Goal: Transaction & Acquisition: Purchase product/service

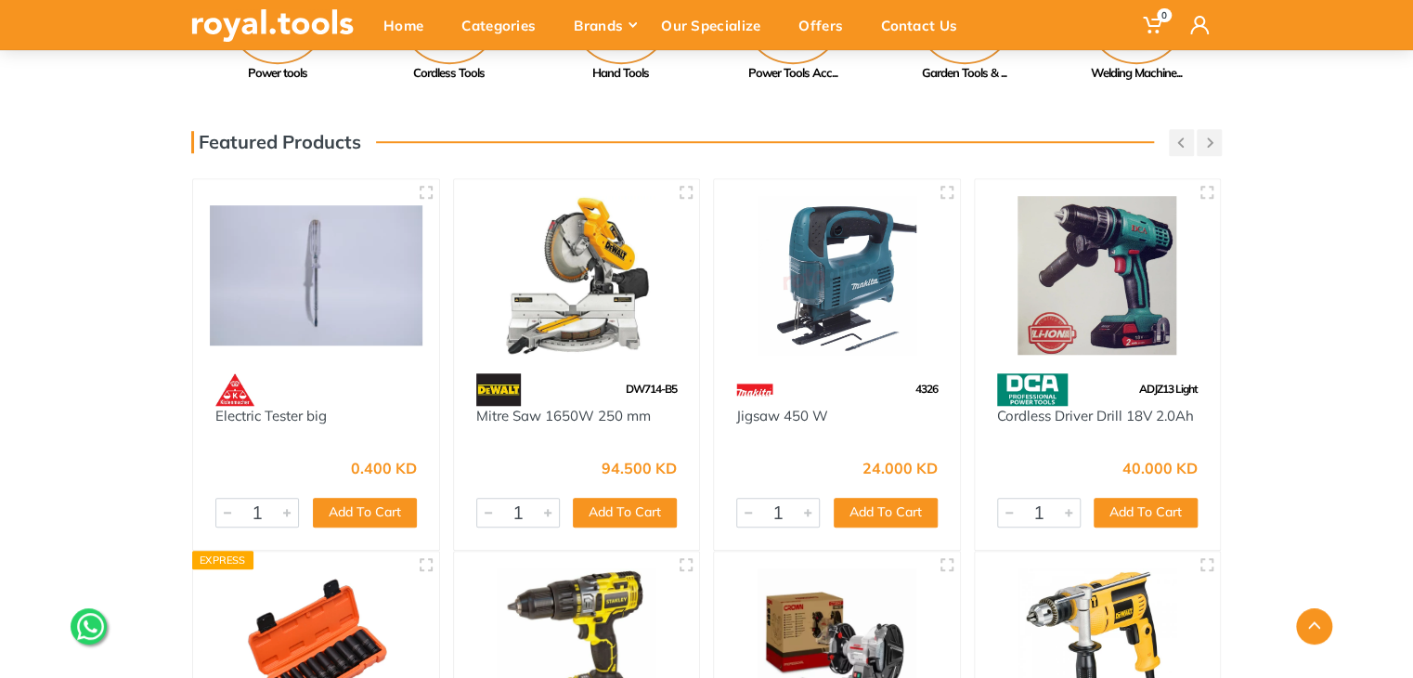
scroll to position [592, 0]
click at [913, 506] on button "Add To Cart" at bounding box center [886, 513] width 104 height 30
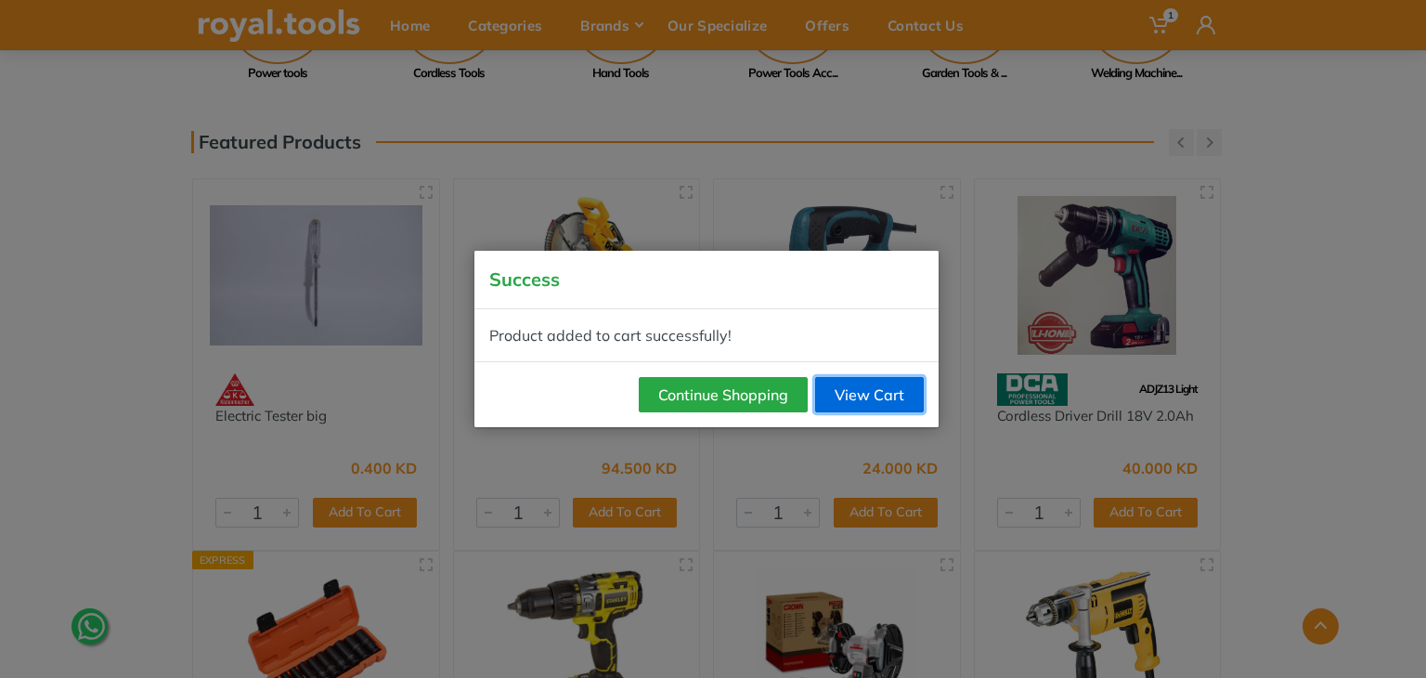
click at [872, 398] on link "View Cart" at bounding box center [869, 394] width 109 height 35
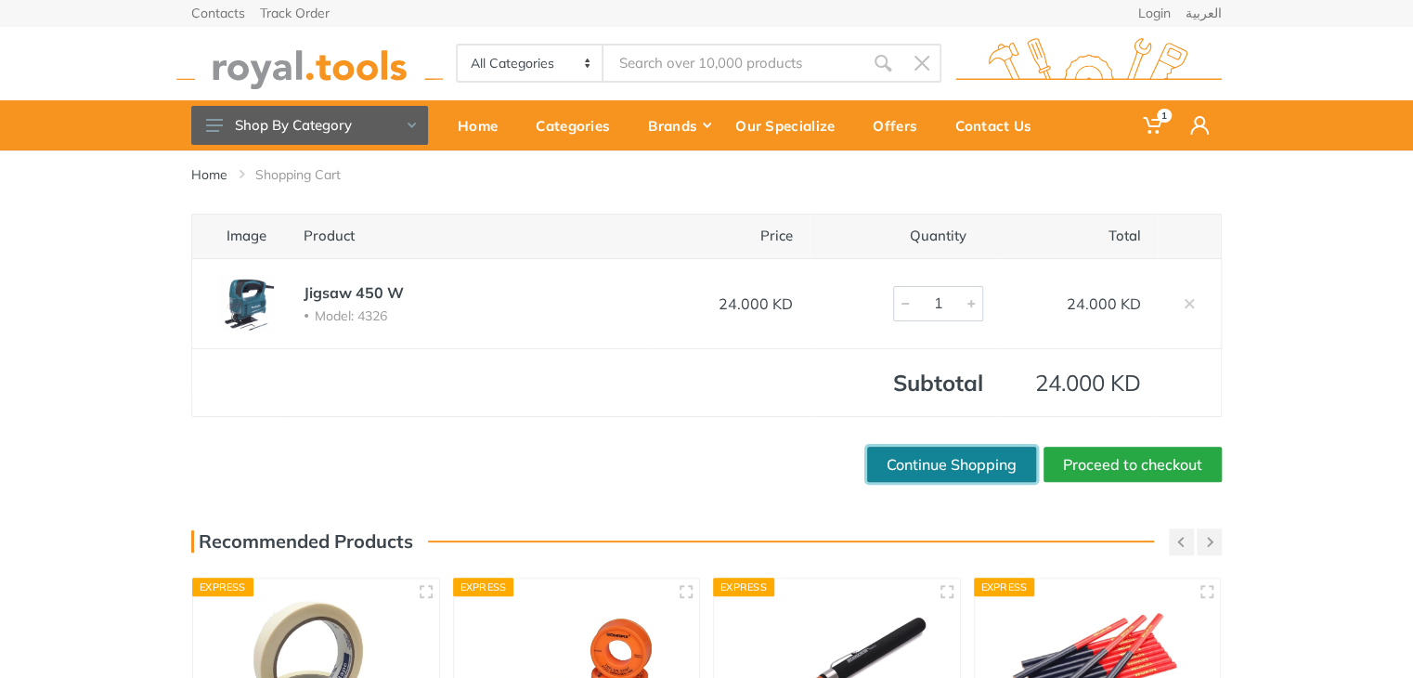
click at [966, 465] on link "Continue Shopping" at bounding box center [951, 464] width 169 height 35
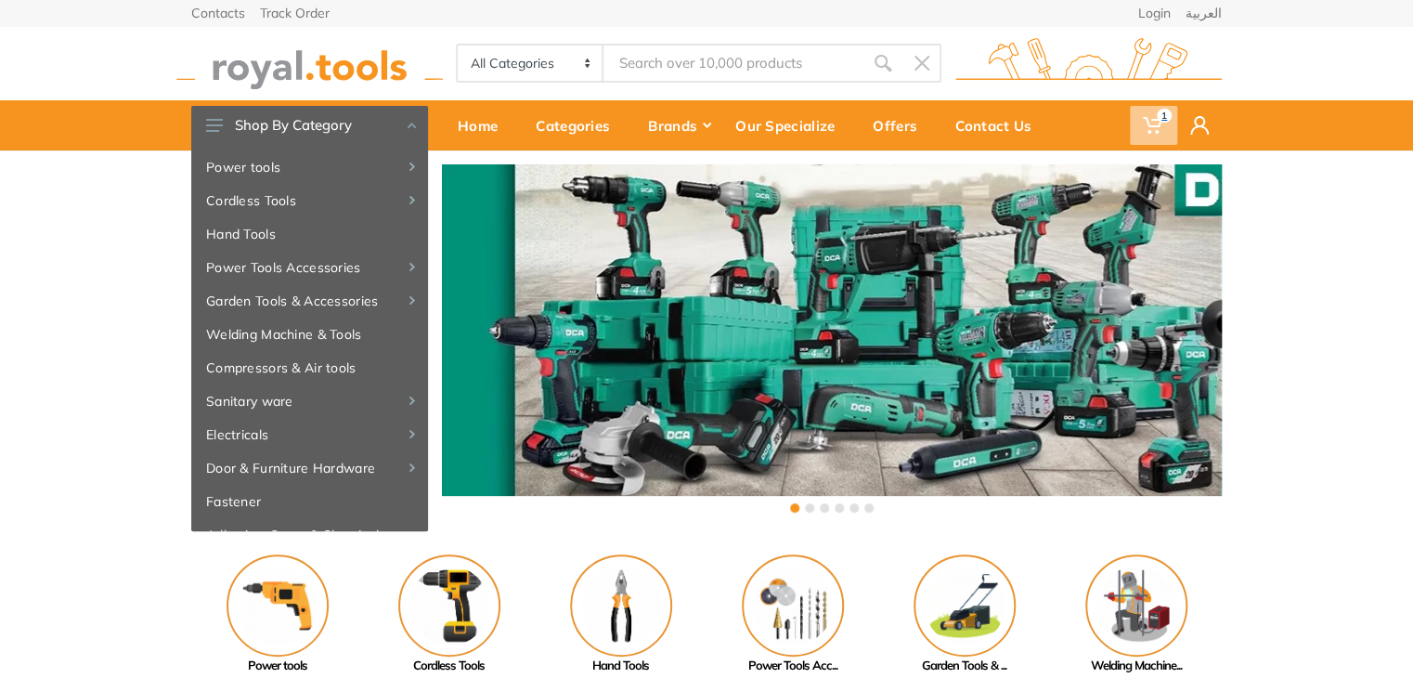
click at [1172, 127] on span "1" at bounding box center [1153, 125] width 47 height 39
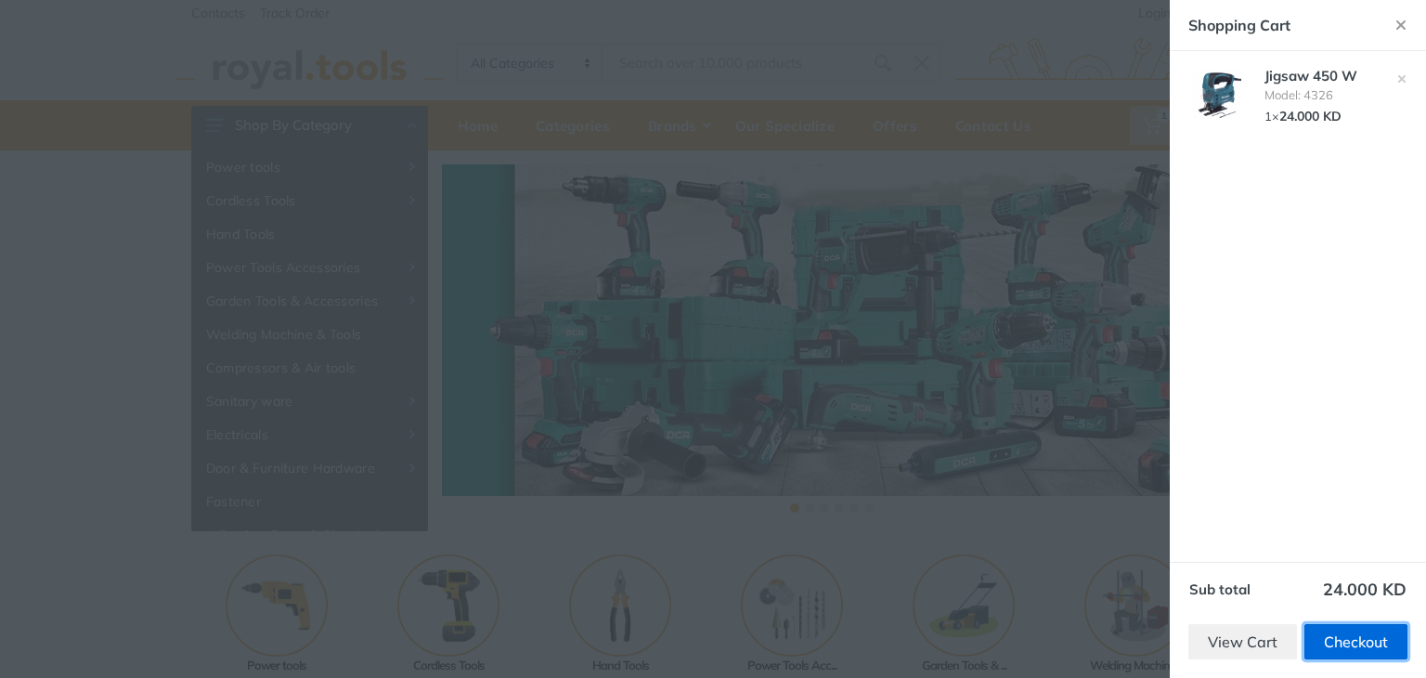
click at [1367, 638] on link "Checkout" at bounding box center [1355, 641] width 103 height 35
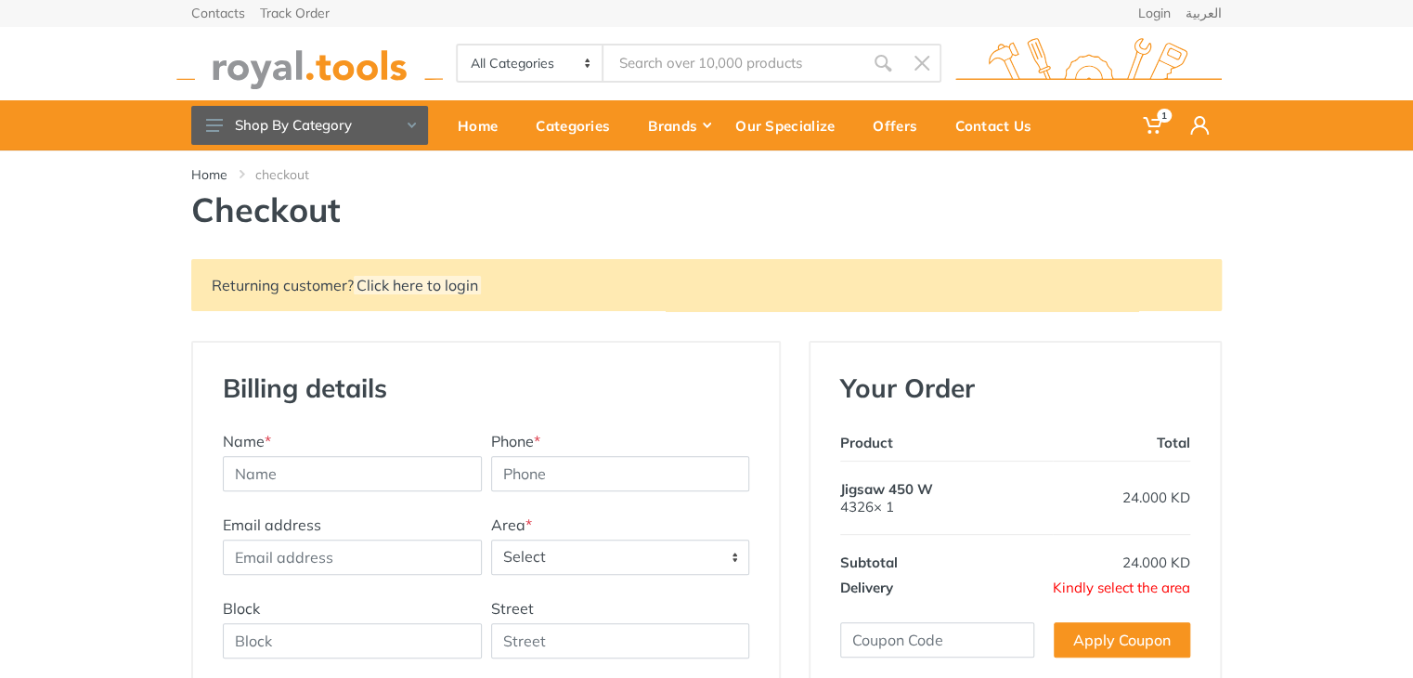
click at [539, 551] on span "Select" at bounding box center [620, 556] width 257 height 33
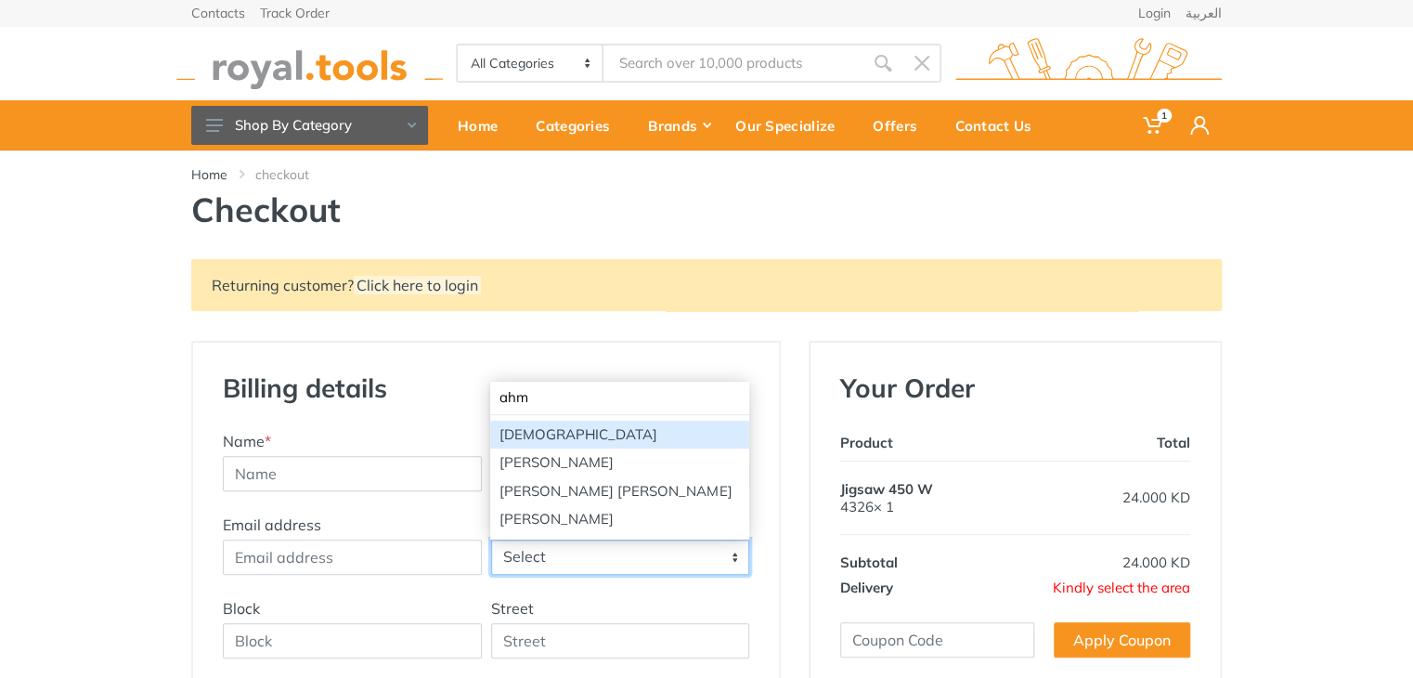
type input "ahm"
select select "81"
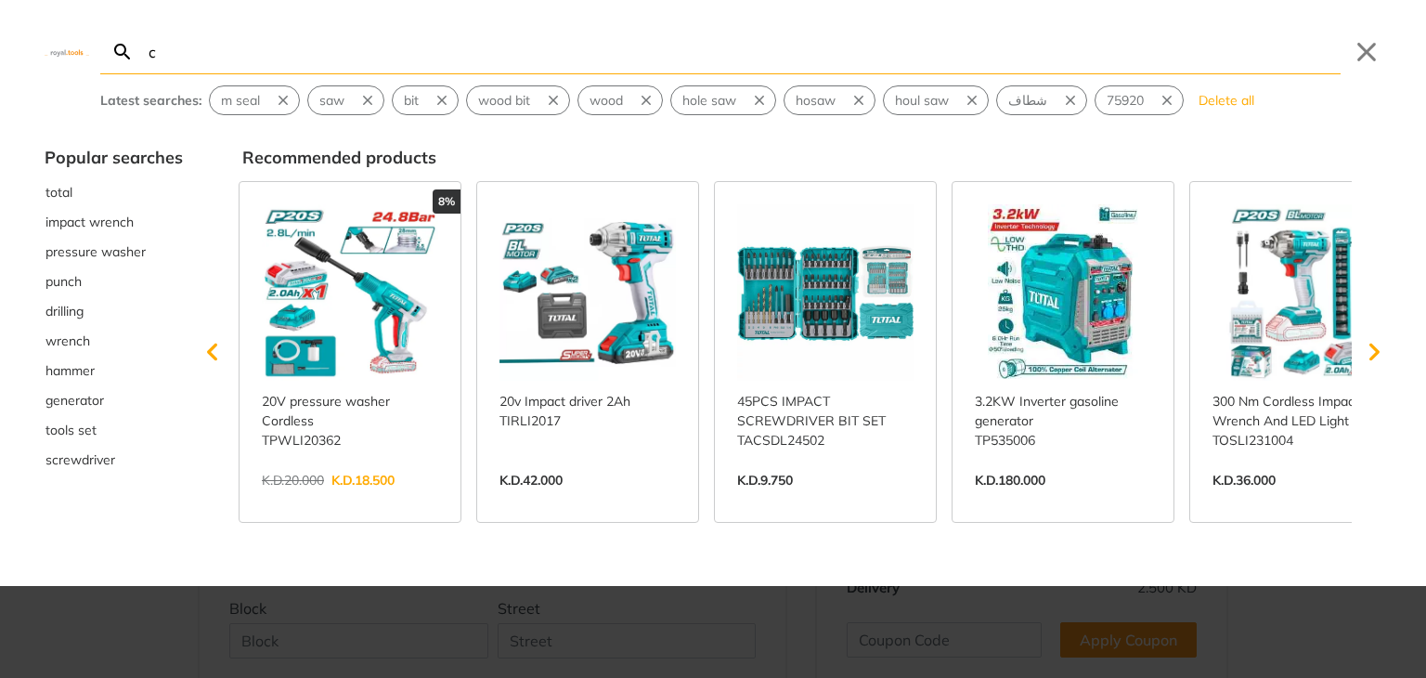
type input "cs"
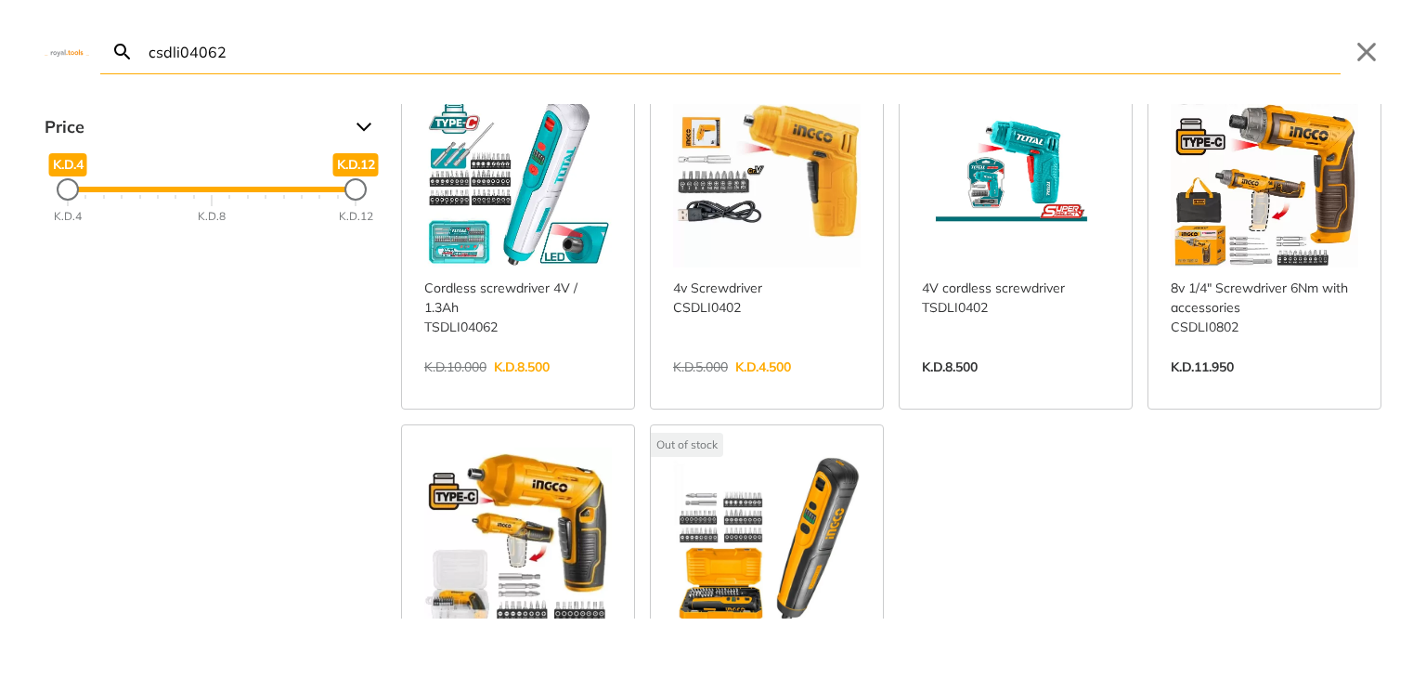
scroll to position [55, 0]
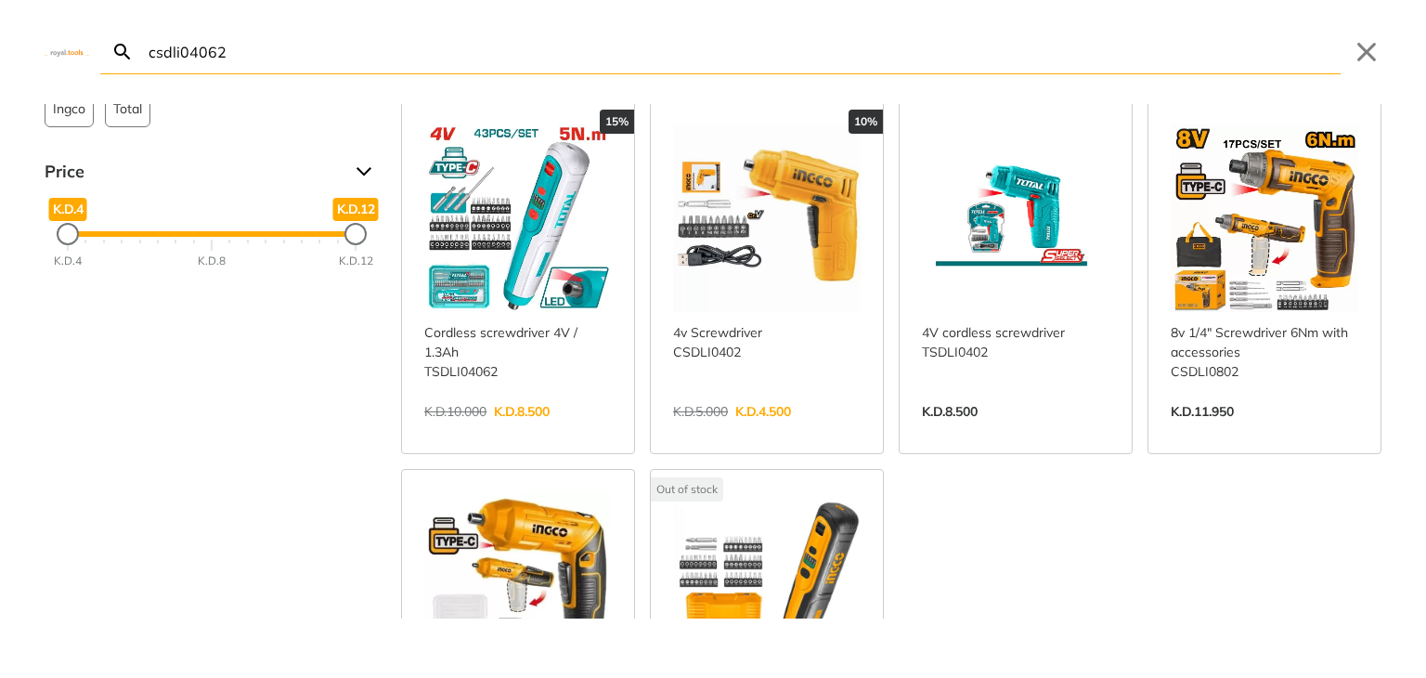
drag, startPoint x: 249, startPoint y: 58, endPoint x: 17, endPoint y: 100, distance: 235.8
click at [17, 100] on div "csdli04062 Search Submit Close Brand Ingco 4 Total 2 Price K.D.4 K.D.4 K.D.12 K…" at bounding box center [713, 339] width 1426 height 678
type input "csdli04062"
click at [568, 431] on link "View more →" at bounding box center [518, 431] width 188 height 0
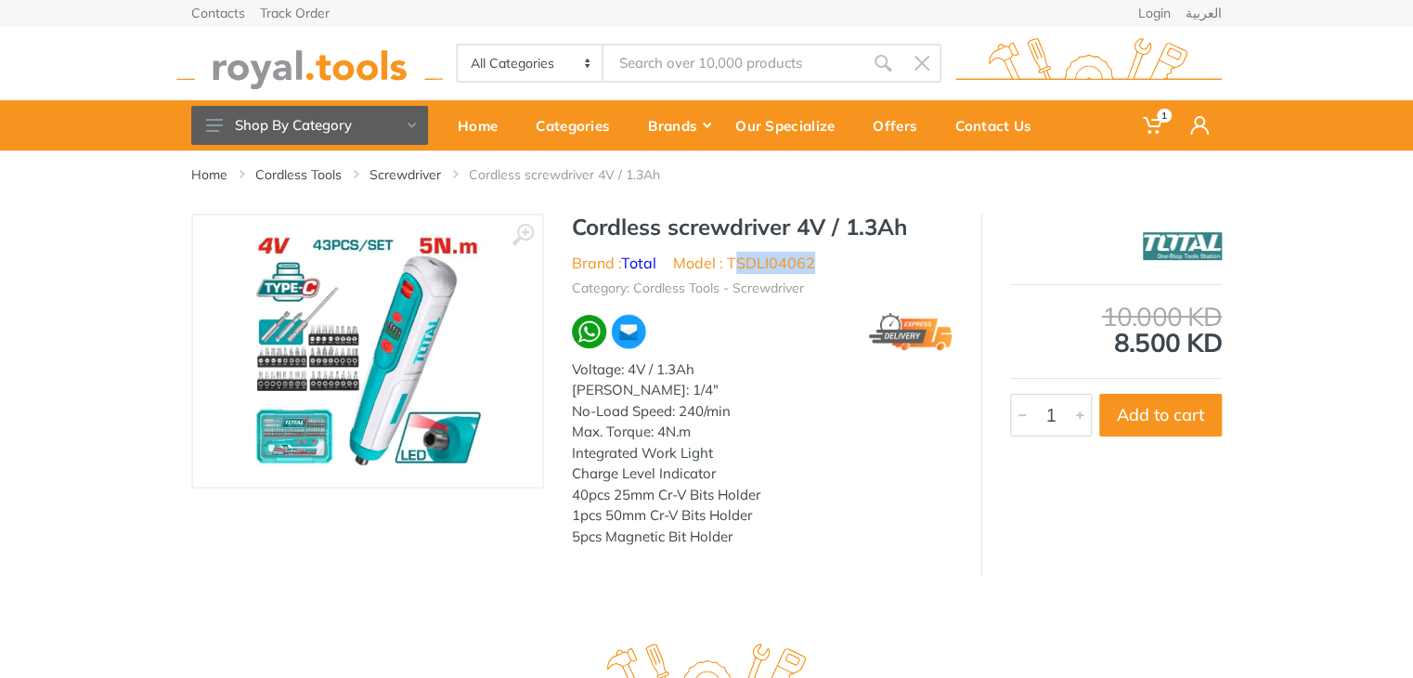
drag, startPoint x: 817, startPoint y: 265, endPoint x: 733, endPoint y: 269, distance: 83.7
click at [733, 269] on ul "Brand : Total Model : TSDLI04062" at bounding box center [762, 263] width 381 height 22
copy li "SDLI04062"
click at [810, 314] on div at bounding box center [762, 331] width 381 height 37
click at [271, 75] on img at bounding box center [309, 63] width 266 height 51
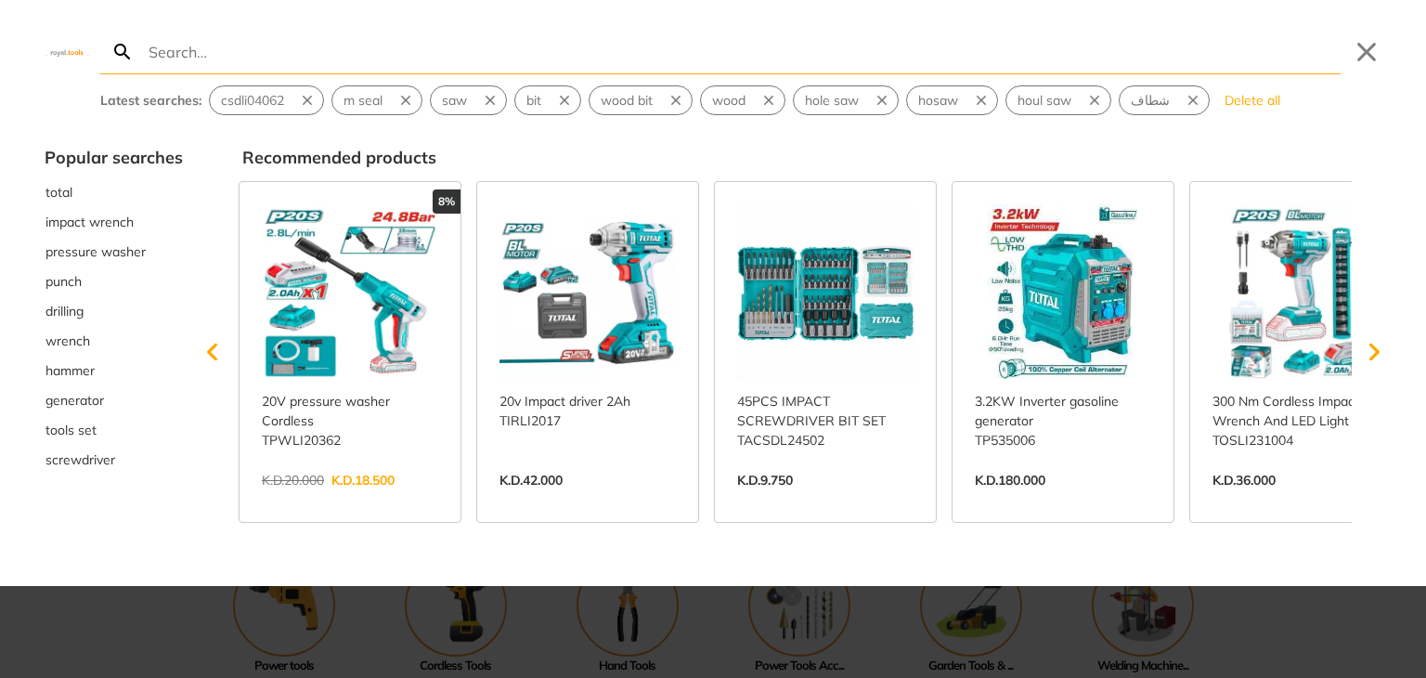
click at [577, 70] on input "Search" at bounding box center [743, 52] width 1196 height 44
paste input "sDLI04062"
type input "sDLI04062"
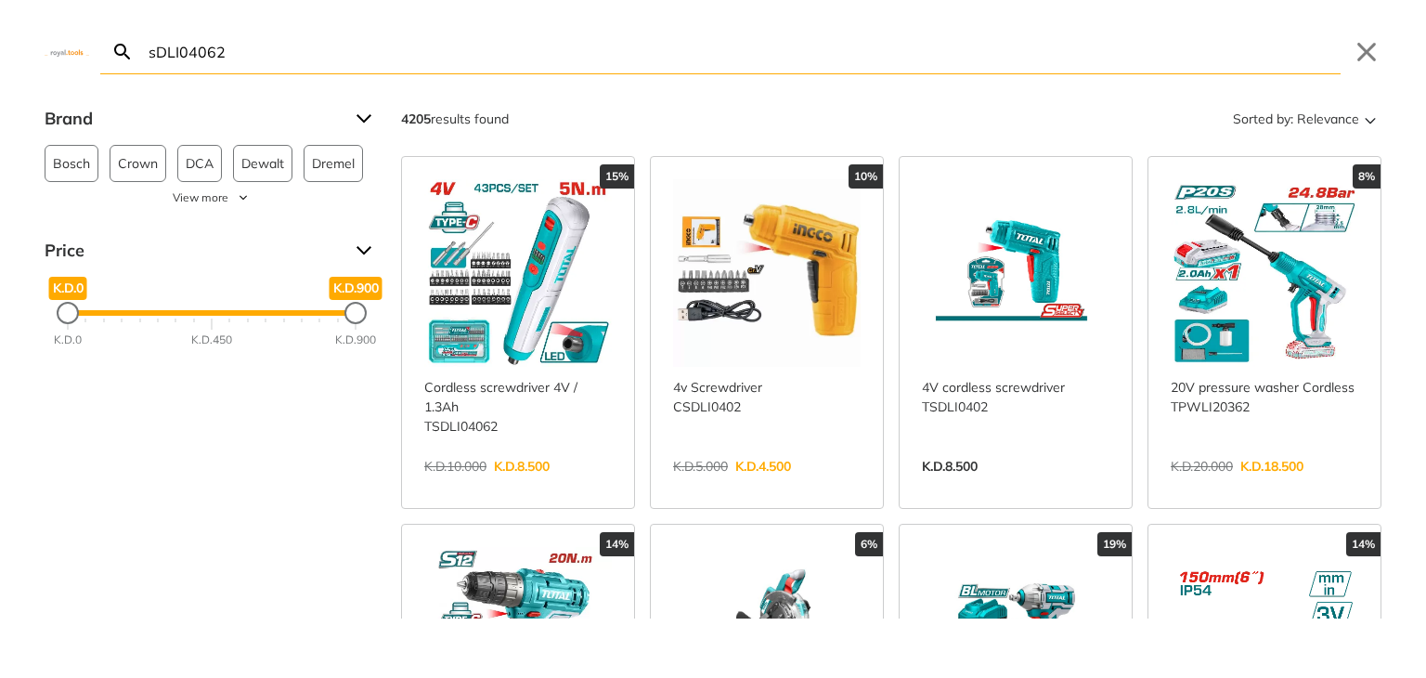
click at [577, 486] on link "View more →" at bounding box center [518, 486] width 188 height 0
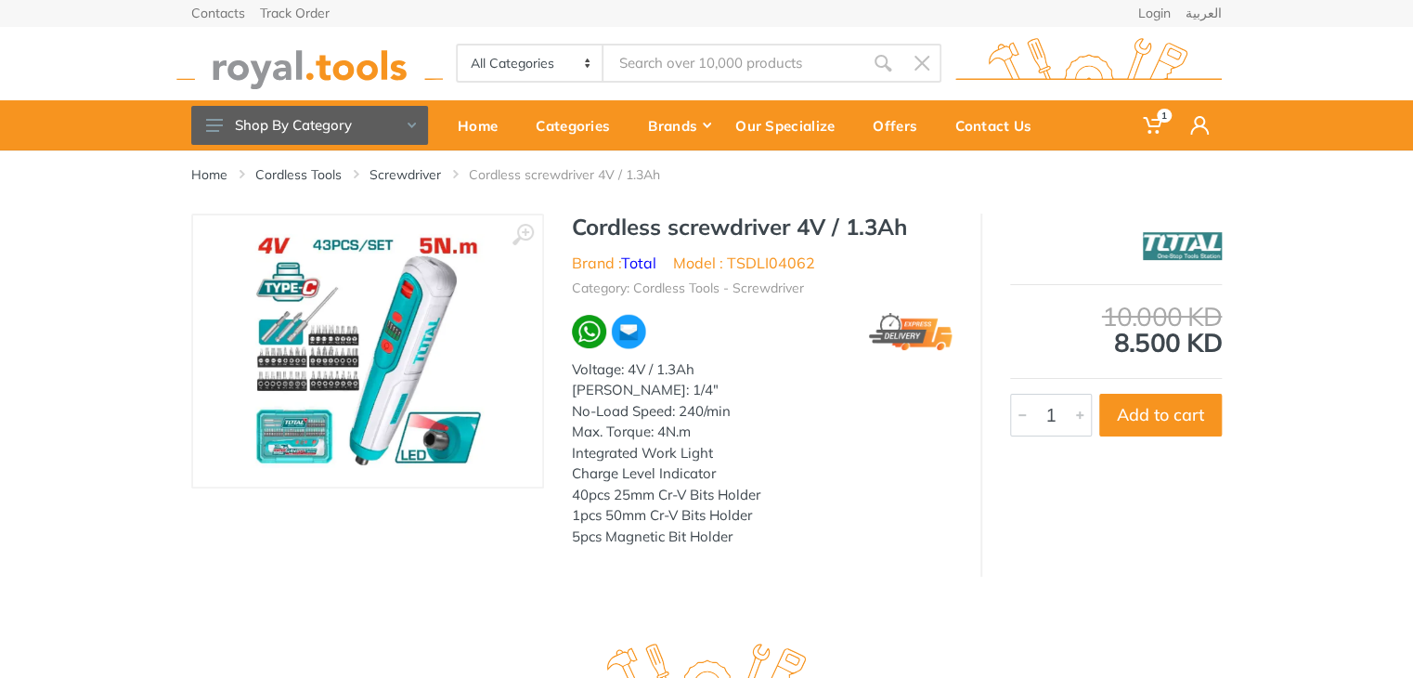
click at [368, 369] on img at bounding box center [368, 351] width 234 height 234
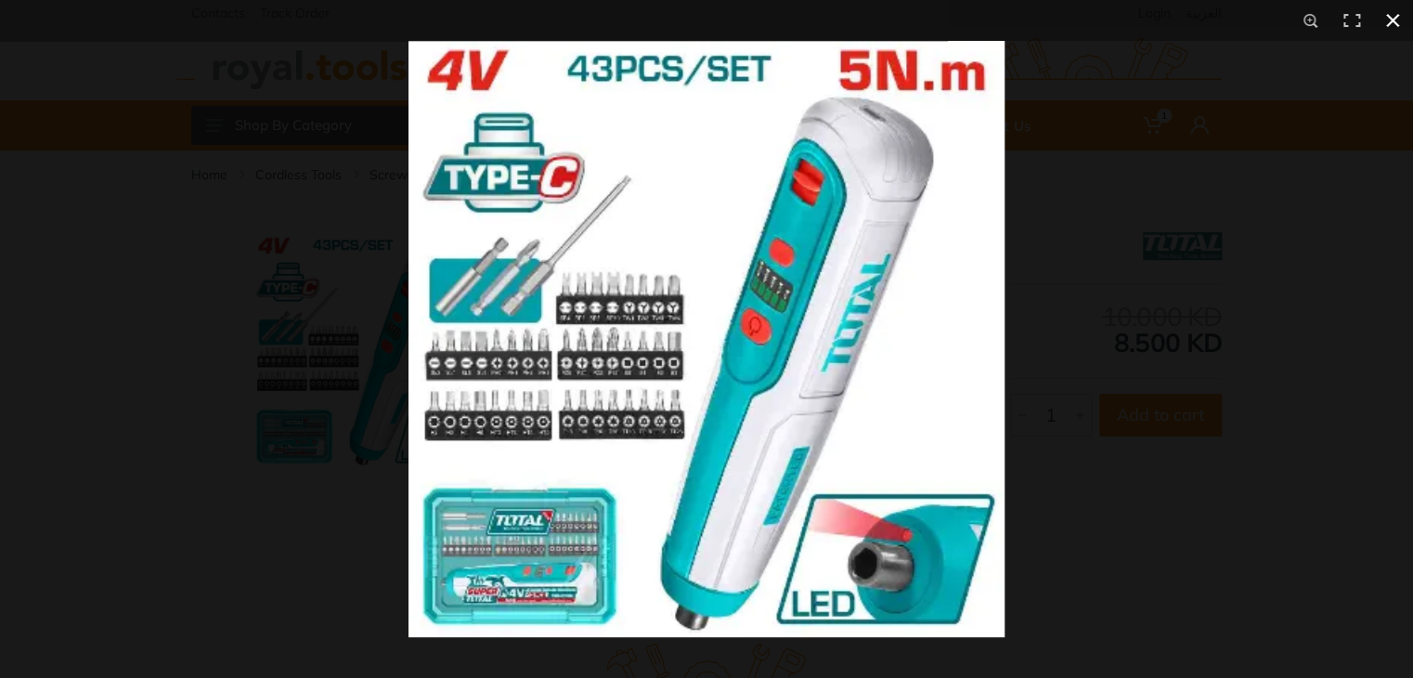
click at [129, 294] on div at bounding box center [706, 339] width 1413 height 678
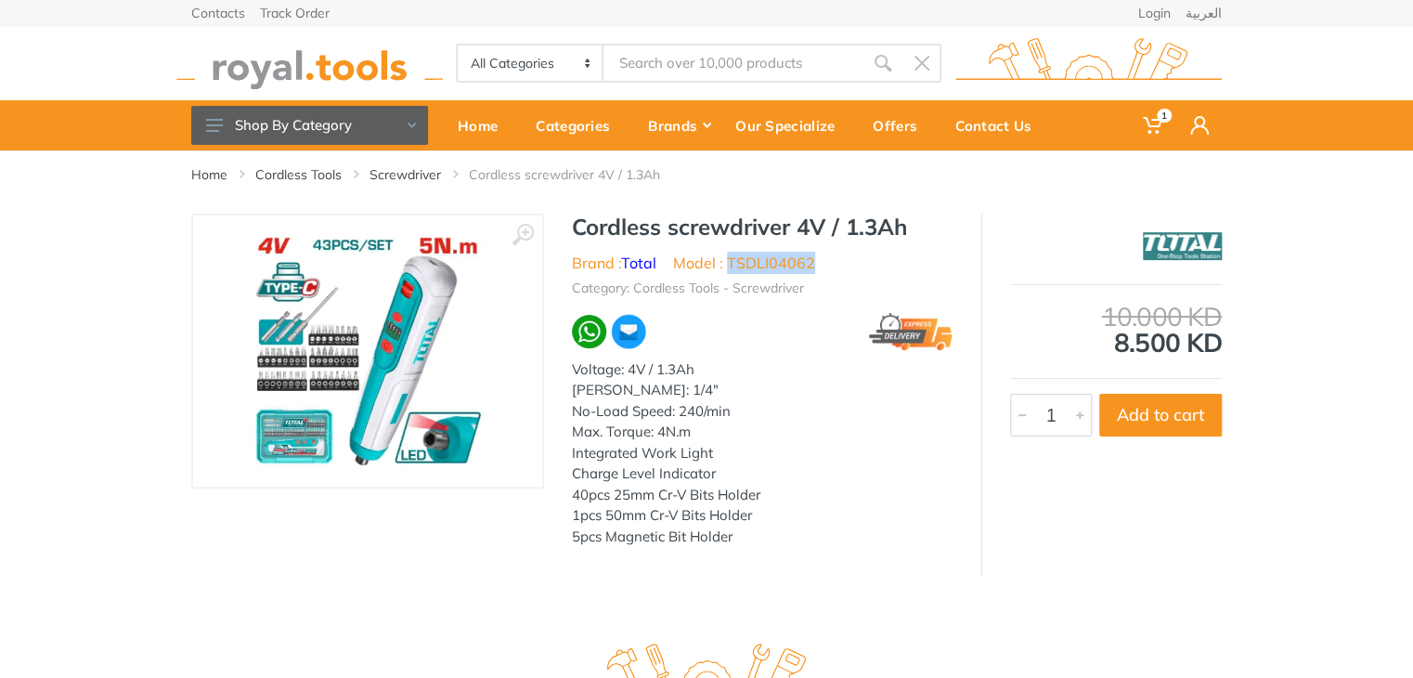
drag, startPoint x: 821, startPoint y: 267, endPoint x: 728, endPoint y: 270, distance: 92.9
click at [728, 270] on ul "Brand : Total Model : TSDLI04062" at bounding box center [762, 263] width 381 height 22
copy li "TSDLI04062"
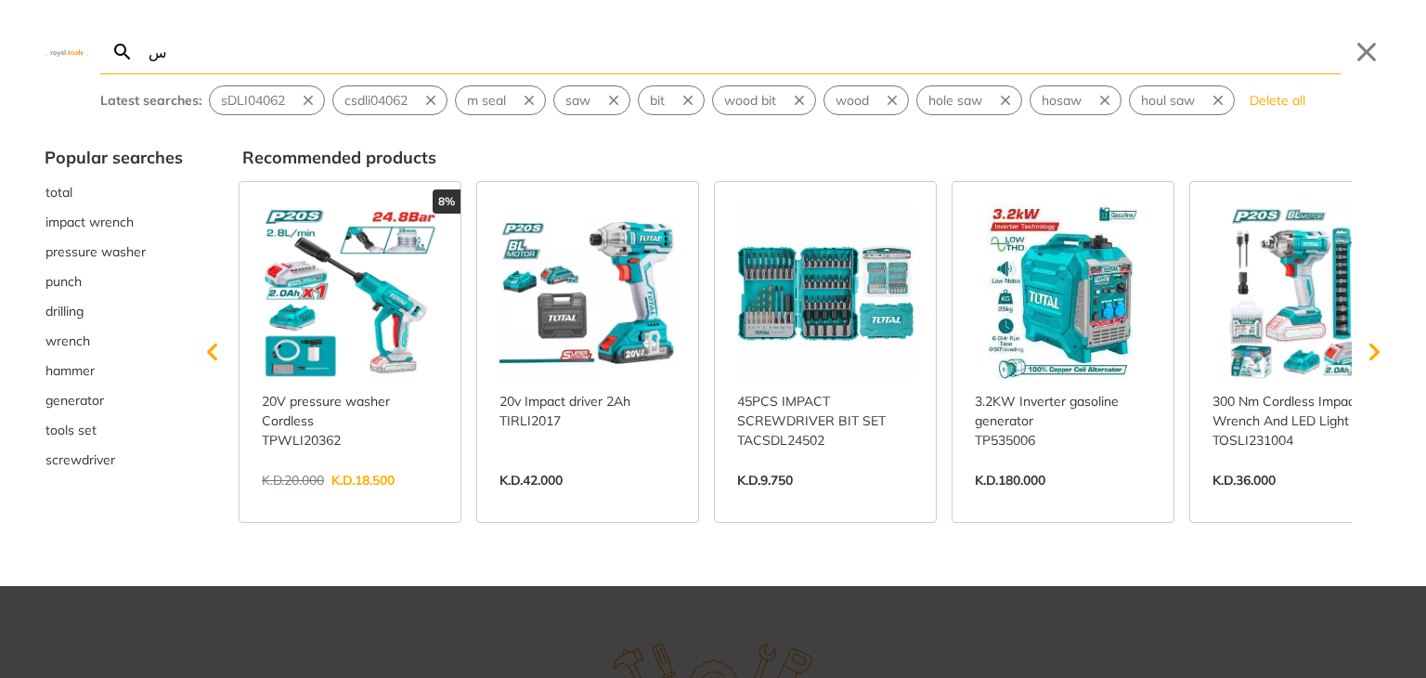
type input "س"
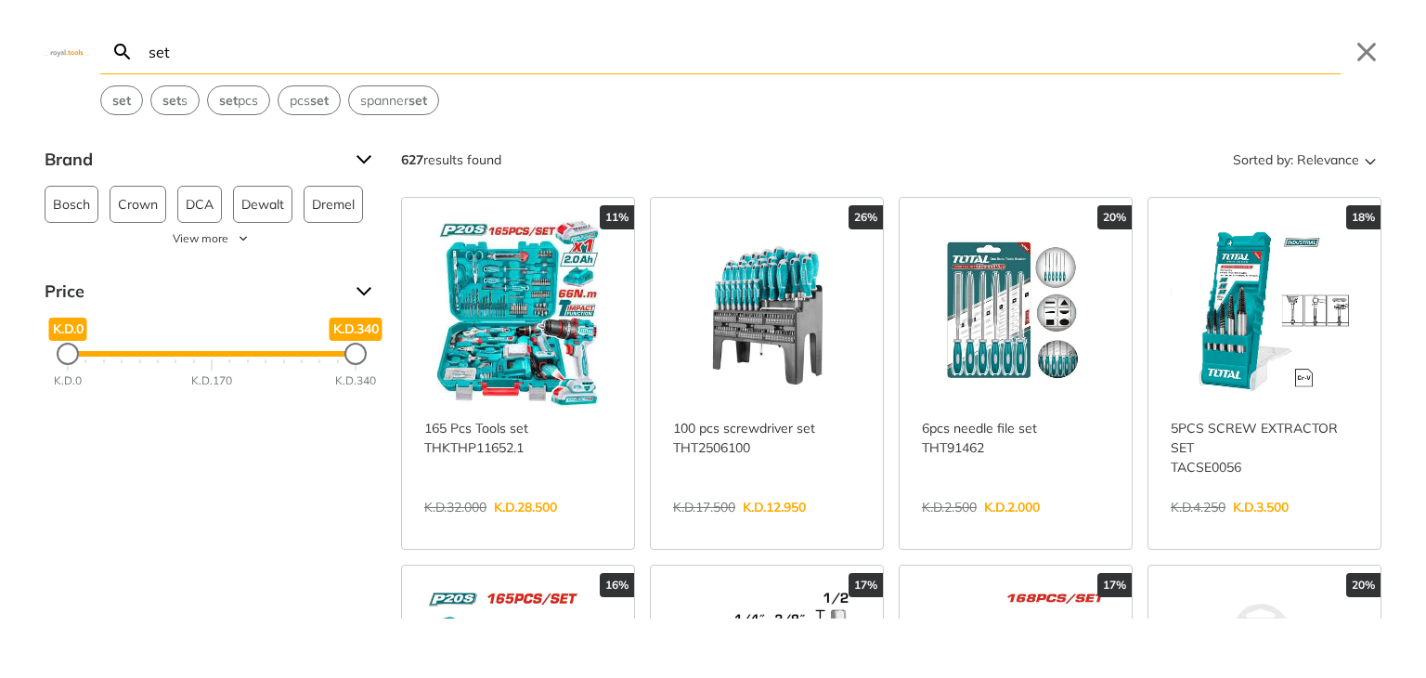
type input "set"
click at [516, 526] on link "View more →" at bounding box center [518, 526] width 188 height 0
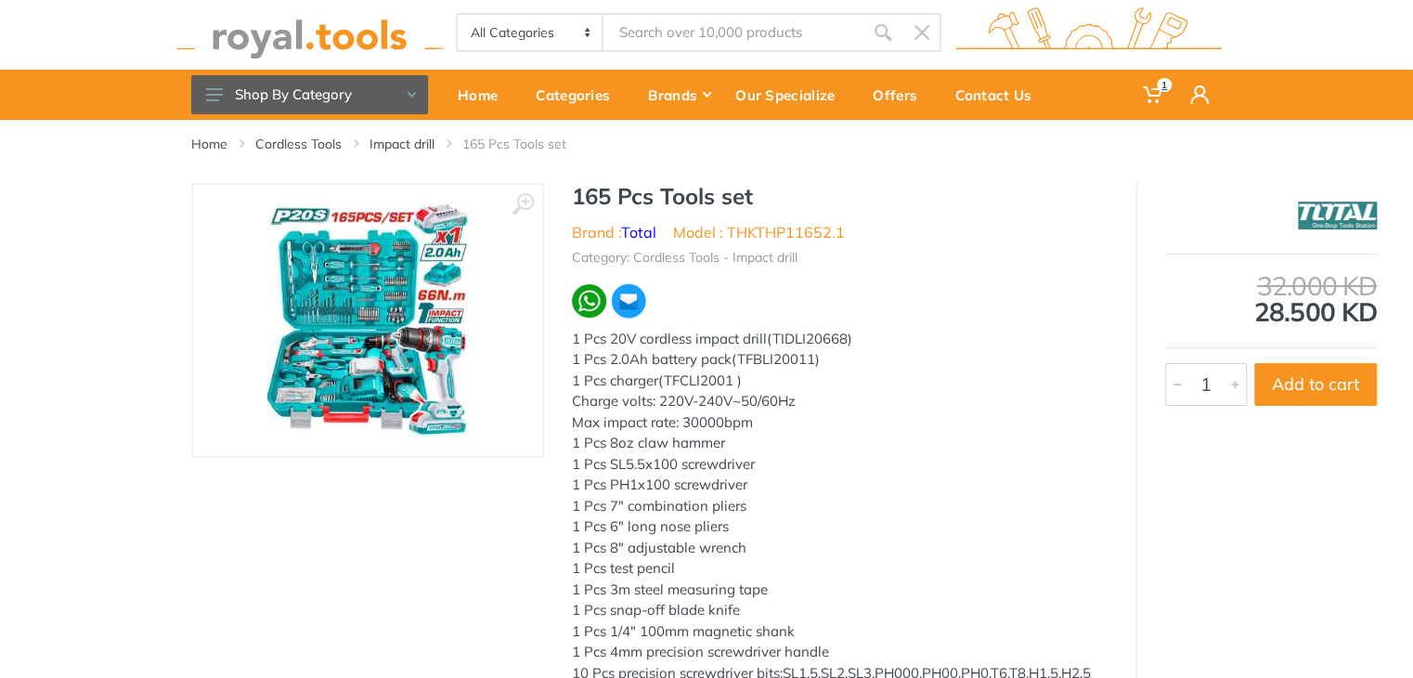
scroll to position [29, 0]
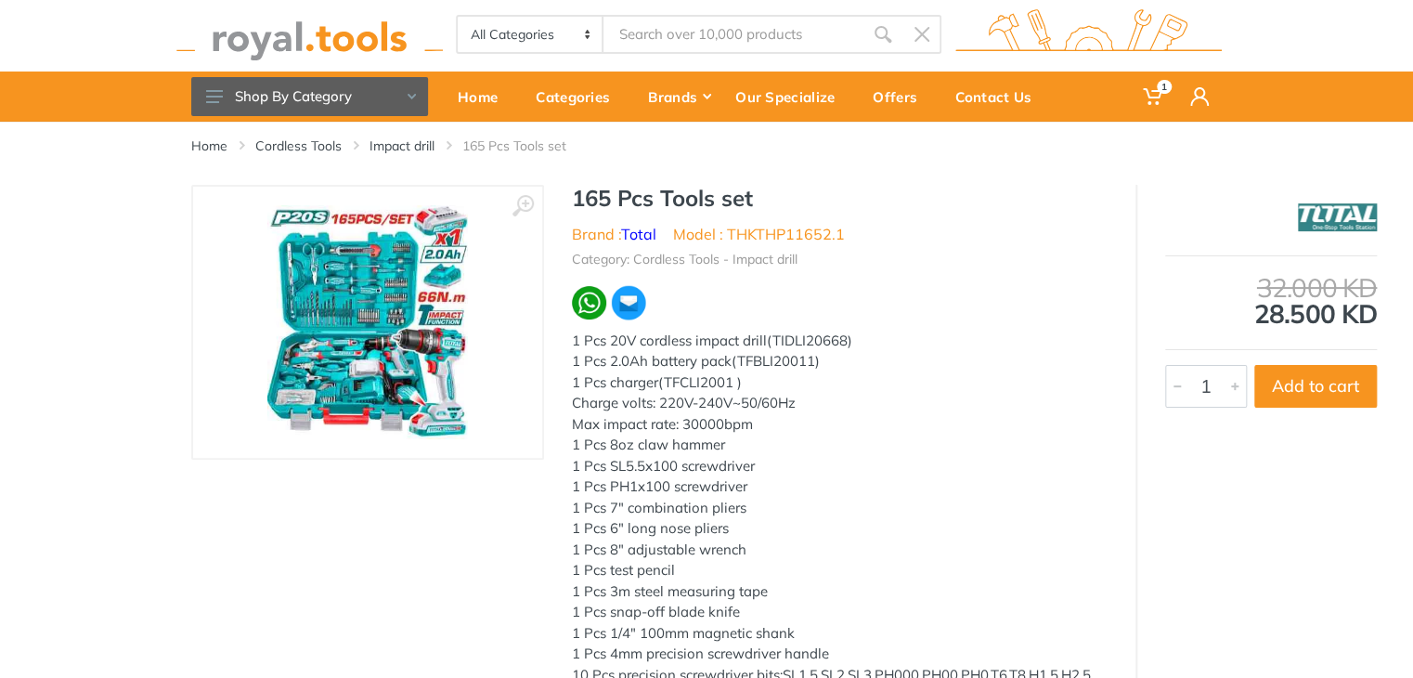
click at [681, 31] on input "Site search" at bounding box center [733, 34] width 260 height 39
type input "اث"
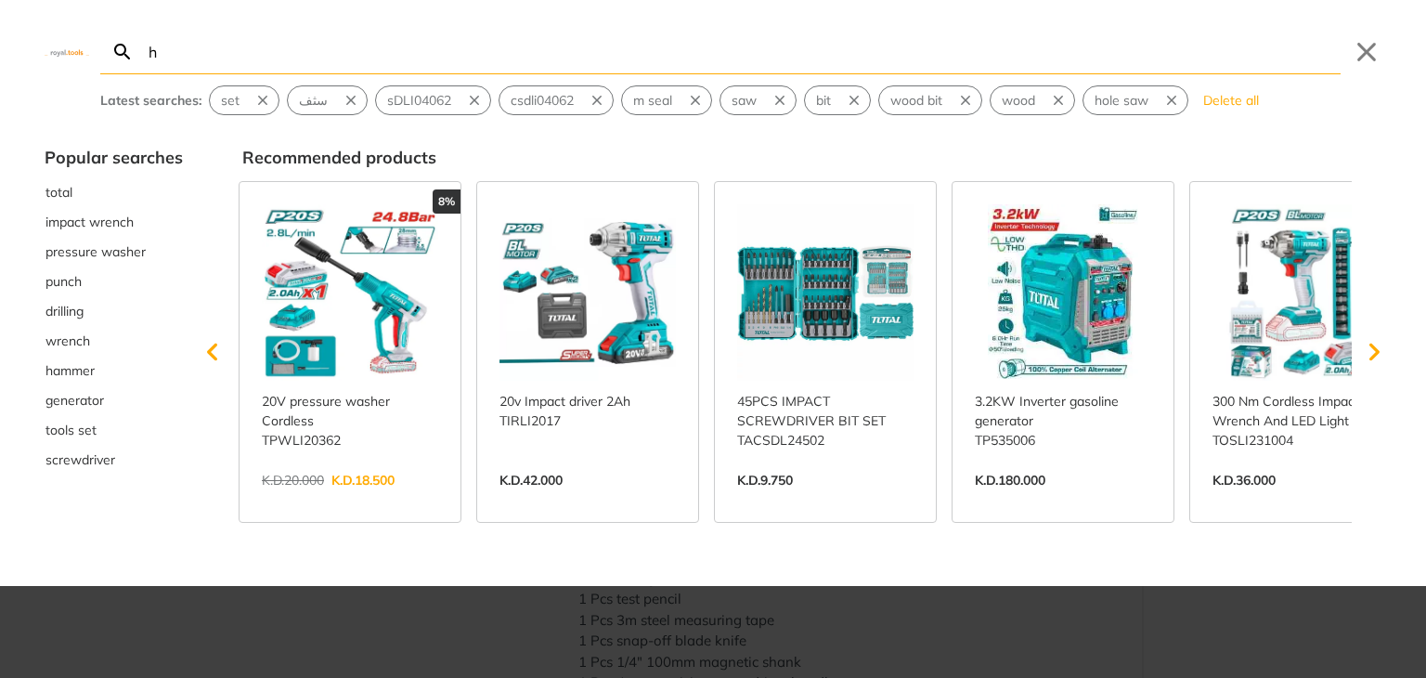
type input "hr"
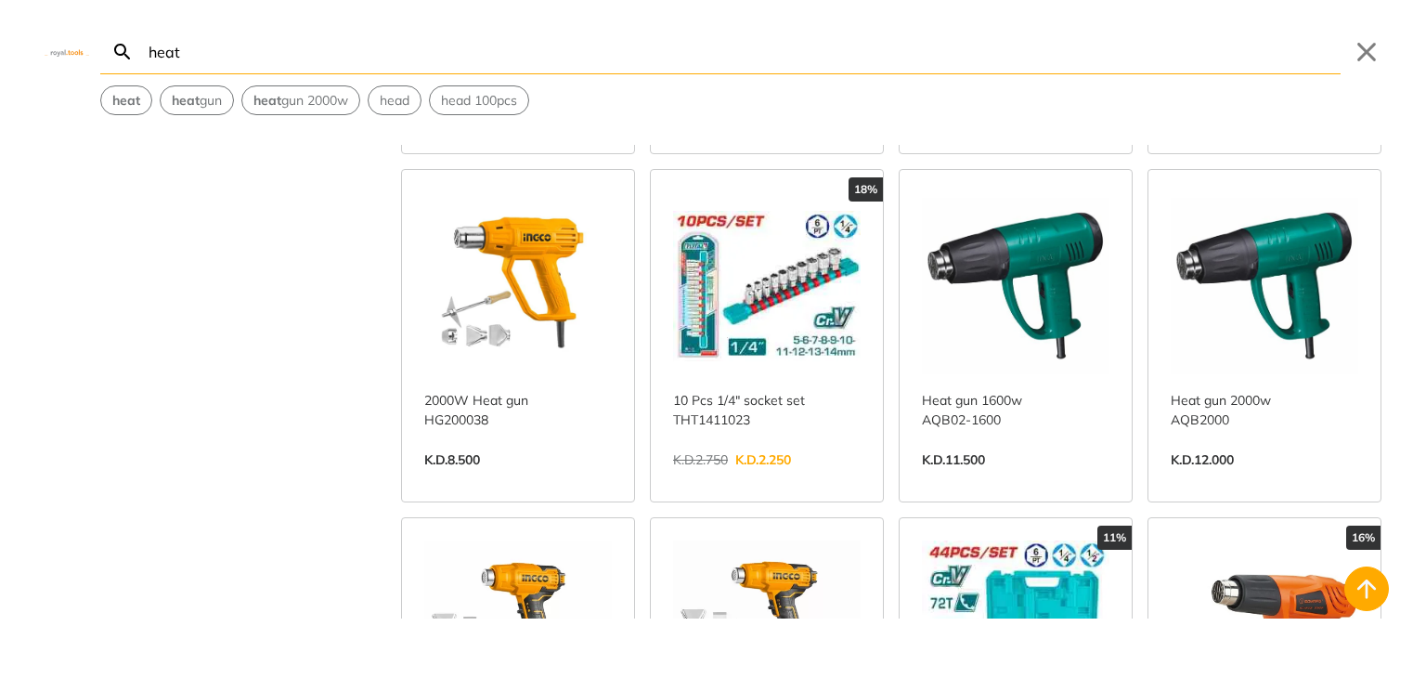
scroll to position [1104, 0]
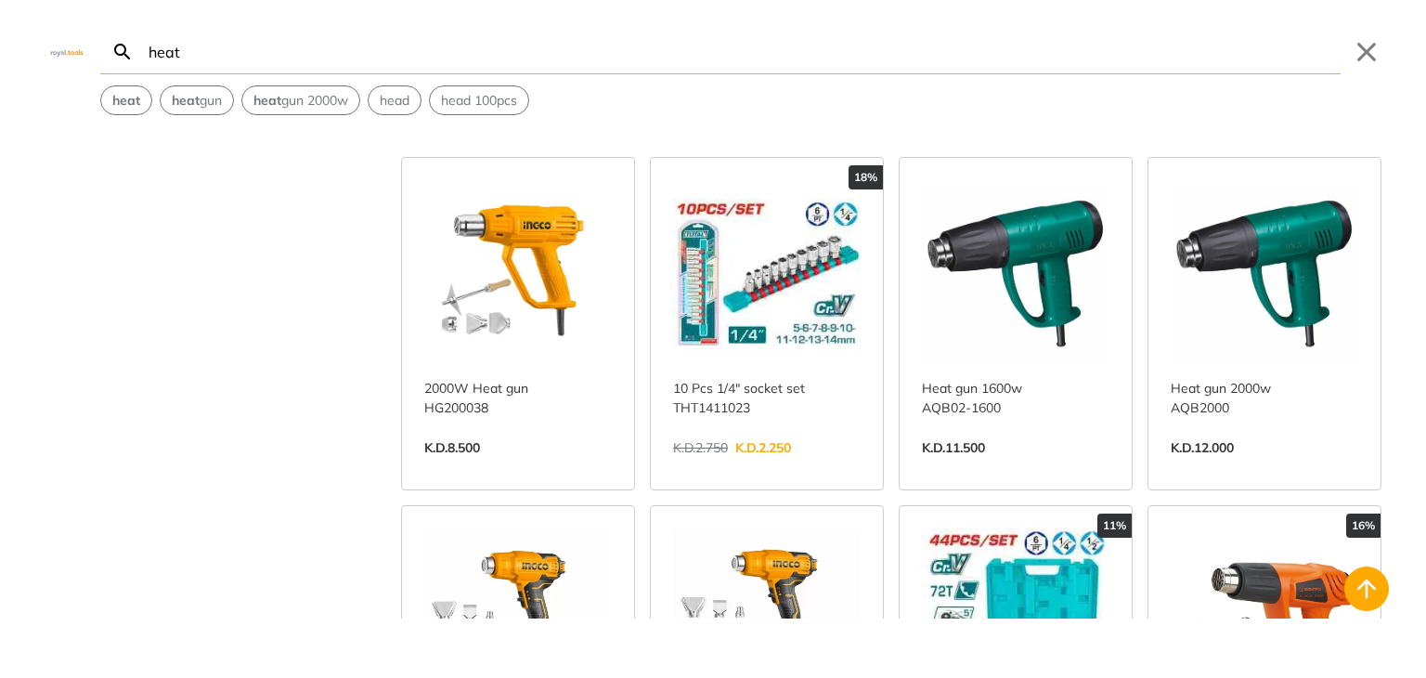
type input "heat"
click at [550, 467] on link "View more →" at bounding box center [518, 467] width 188 height 0
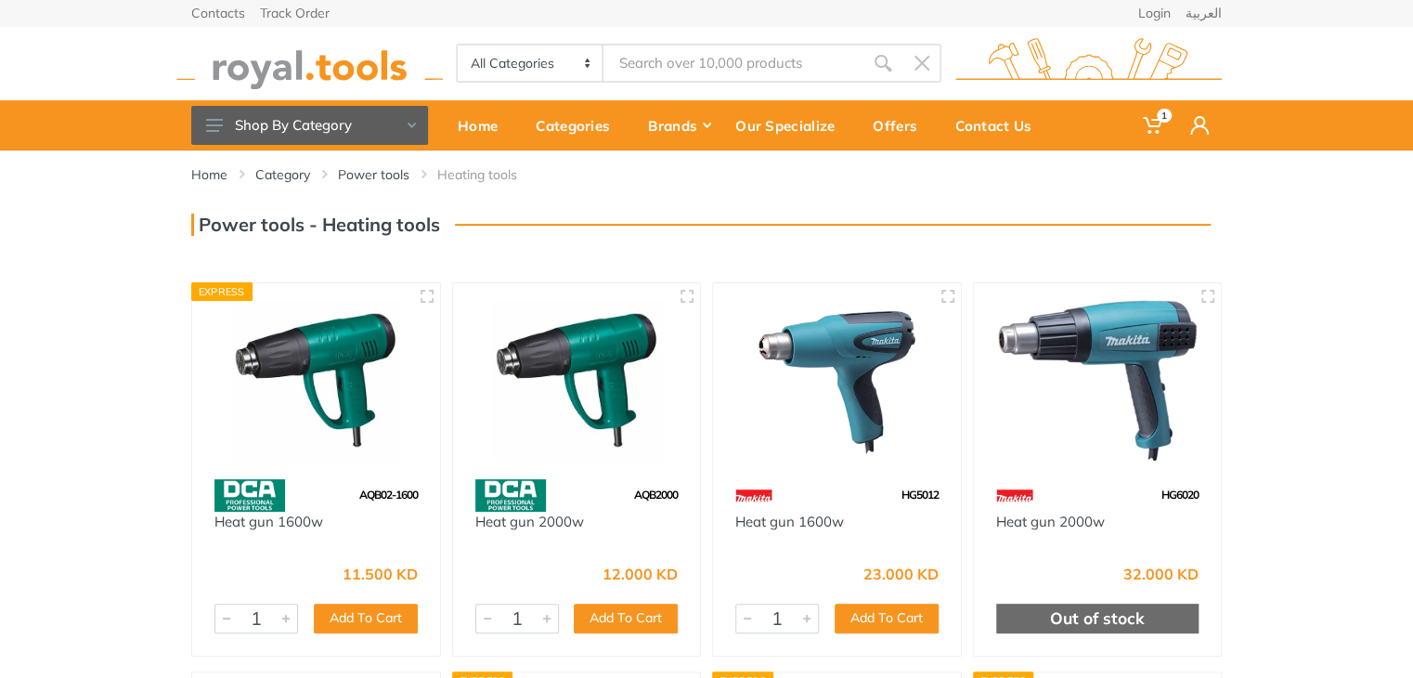
scroll to position [110, 0]
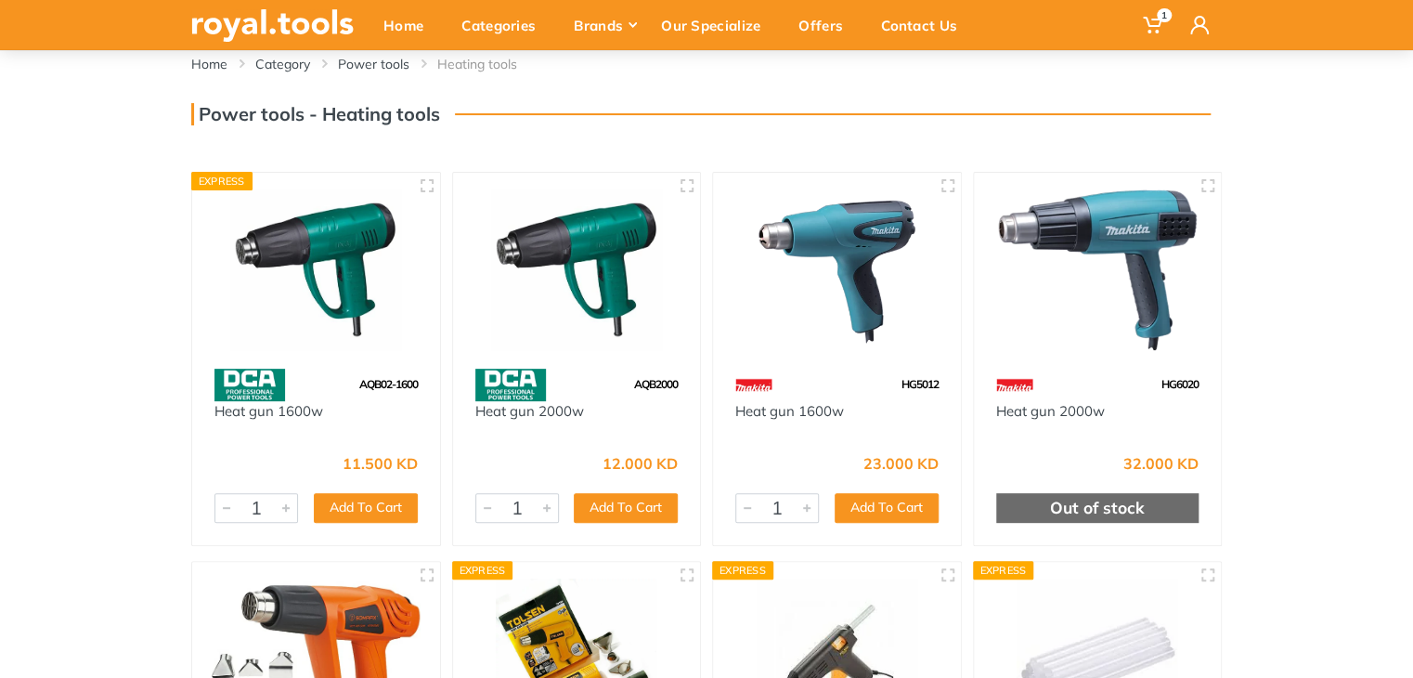
drag, startPoint x: 1425, startPoint y: 220, endPoint x: 1421, endPoint y: 448, distance: 228.4
click at [1412, 446] on html "1" at bounding box center [706, 229] width 1413 height 678
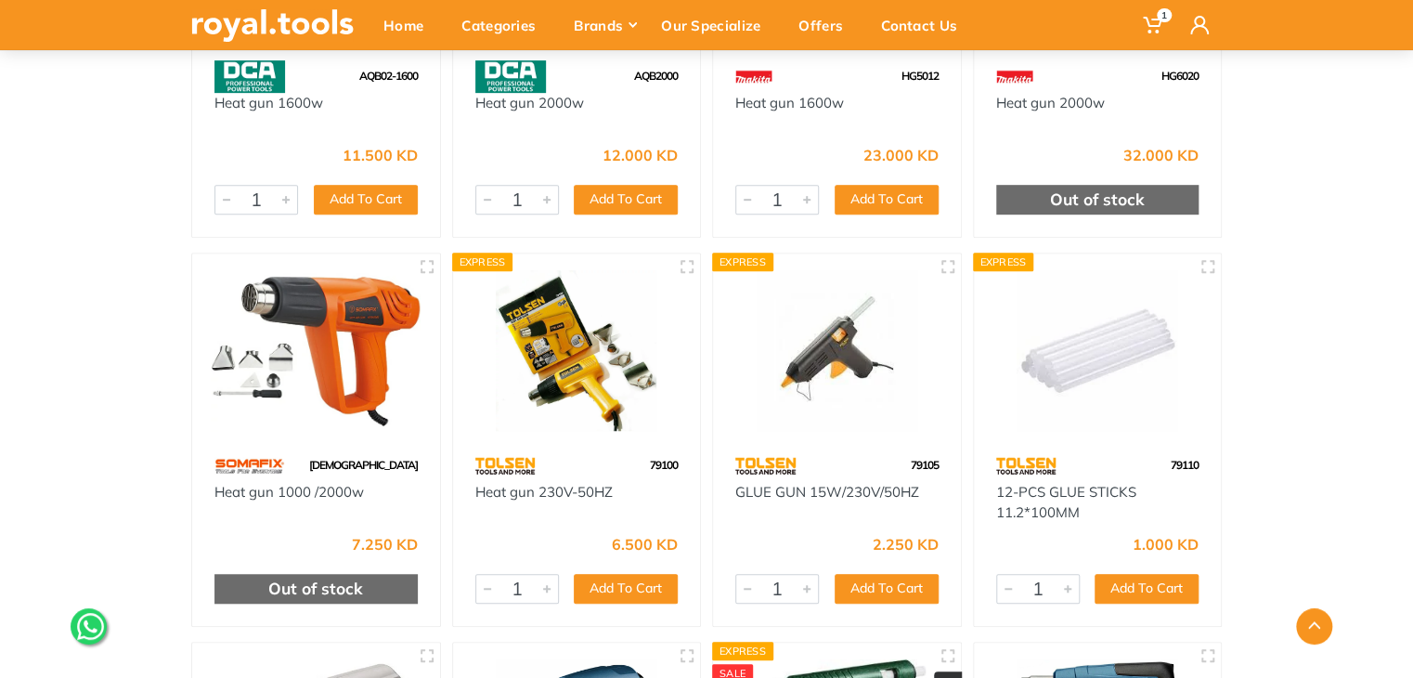
scroll to position [416, 0]
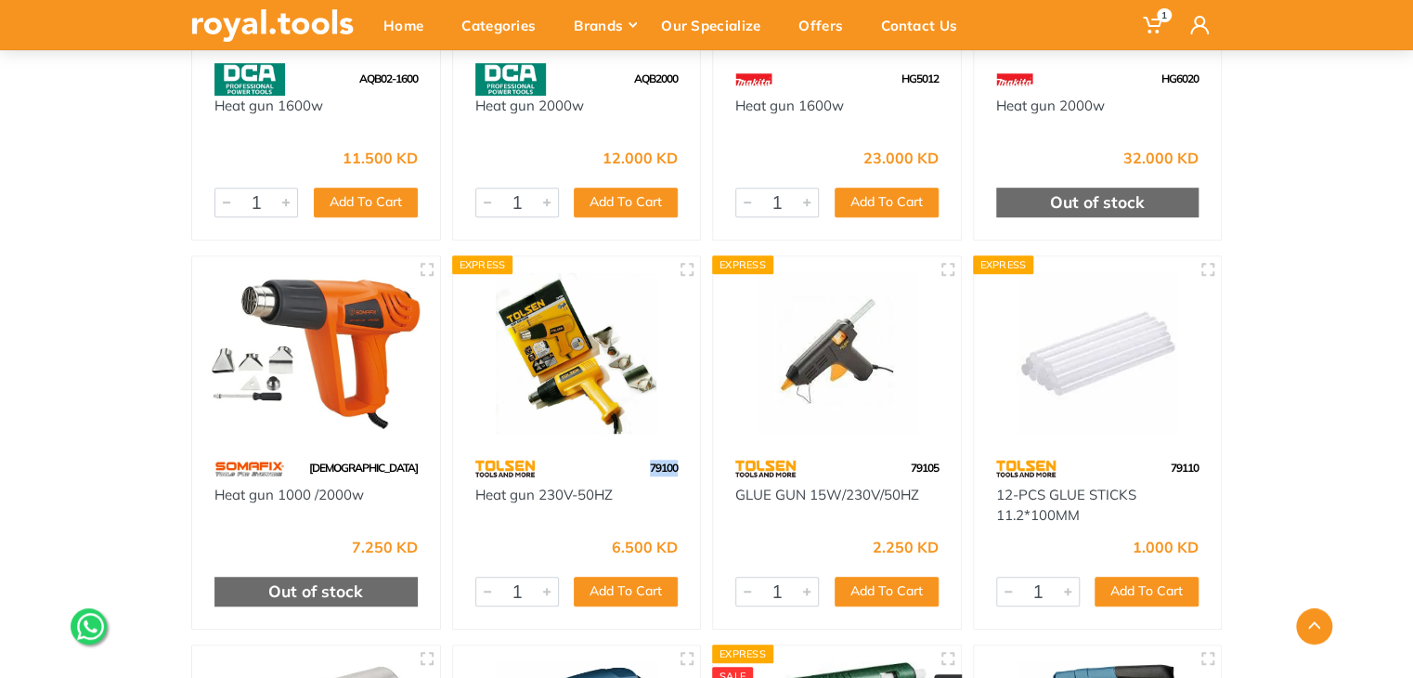
drag, startPoint x: 683, startPoint y: 461, endPoint x: 646, endPoint y: 469, distance: 38.1
click at [646, 469] on div "79100" at bounding box center [577, 468] width 248 height 32
copy span "79100"
